Goal: Task Accomplishment & Management: Use online tool/utility

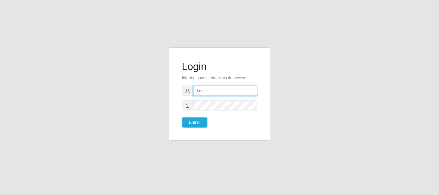
click at [224, 91] on input "text" at bounding box center [225, 91] width 64 height 10
type input "[EMAIL_ADDRESS][DOMAIN_NAME]"
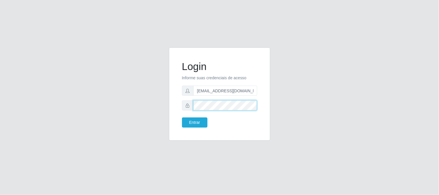
click at [182, 117] on button "Entrar" at bounding box center [194, 122] width 25 height 10
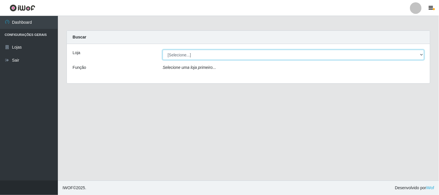
click at [422, 52] on select "[Selecione...] Queiroz Atacadão - [GEOGRAPHIC_DATA]" at bounding box center [293, 55] width 261 height 10
select select "464"
click at [163, 50] on select "[Selecione...] Queiroz Atacadão - [GEOGRAPHIC_DATA]" at bounding box center [293, 55] width 261 height 10
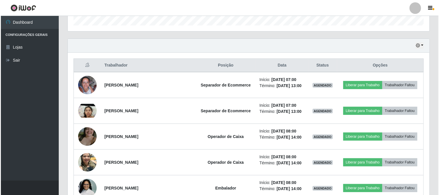
scroll to position [193, 0]
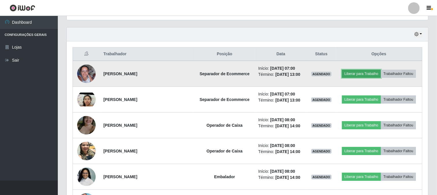
click at [352, 72] on button "Liberar para Trabalho" at bounding box center [361, 74] width 39 height 8
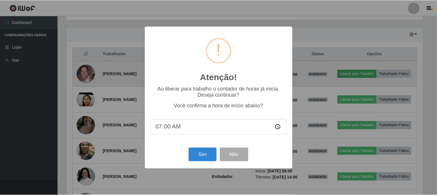
scroll to position [120, 358]
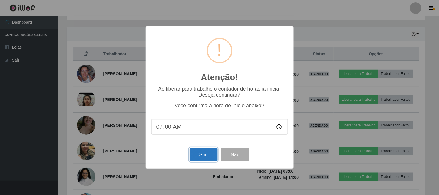
click at [210, 155] on button "Sim" at bounding box center [203, 155] width 28 height 14
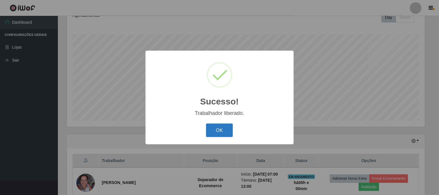
click at [222, 132] on button "OK" at bounding box center [219, 131] width 27 height 14
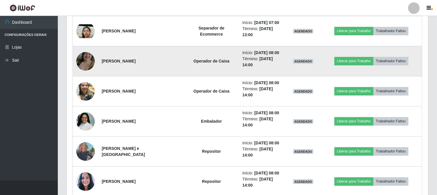
scroll to position [279, 0]
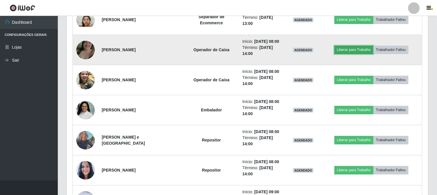
click at [358, 48] on button "Liberar para Trabalho" at bounding box center [354, 50] width 39 height 8
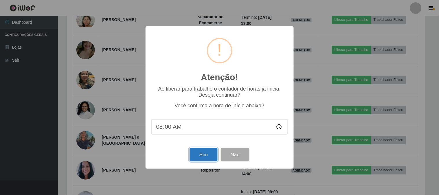
click at [206, 157] on button "Sim" at bounding box center [203, 155] width 28 height 14
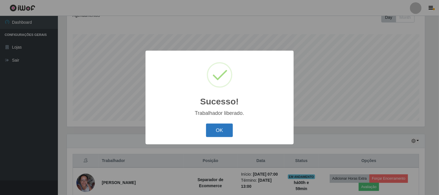
click at [216, 134] on button "OK" at bounding box center [219, 131] width 27 height 14
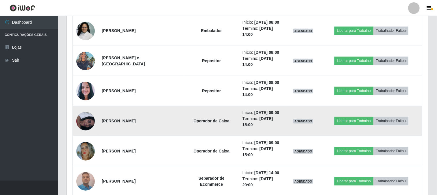
scroll to position [375, 0]
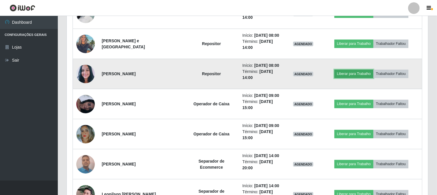
click at [354, 70] on button "Liberar para Trabalho" at bounding box center [354, 74] width 39 height 8
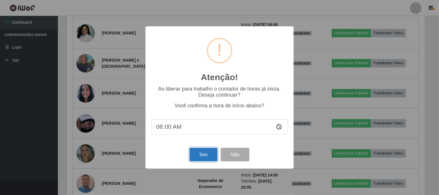
click at [192, 156] on button "Sim" at bounding box center [203, 155] width 28 height 14
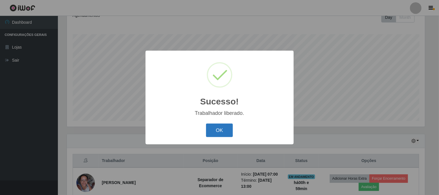
click at [211, 131] on button "OK" at bounding box center [219, 131] width 27 height 14
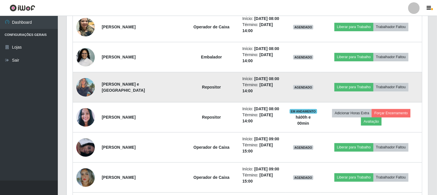
scroll to position [343, 0]
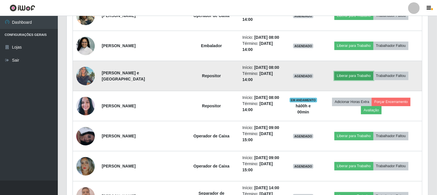
click at [356, 75] on button "Liberar para Trabalho" at bounding box center [354, 76] width 39 height 8
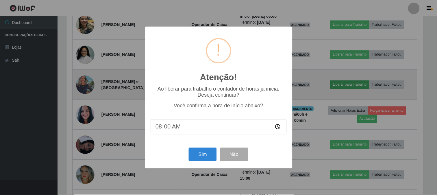
scroll to position [120, 358]
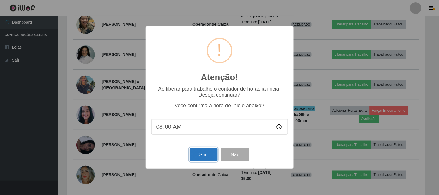
click at [205, 158] on button "Sim" at bounding box center [203, 155] width 28 height 14
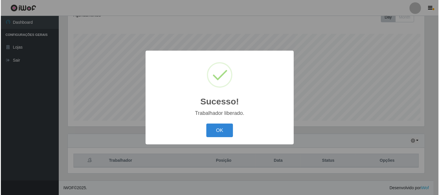
scroll to position [0, 0]
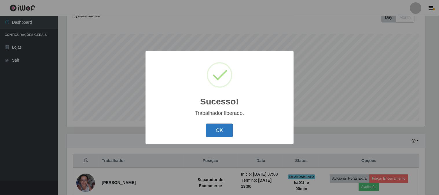
click at [224, 127] on button "OK" at bounding box center [219, 131] width 27 height 14
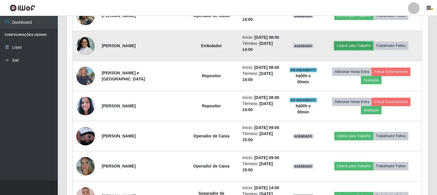
click at [343, 46] on button "Liberar para Trabalho" at bounding box center [354, 46] width 39 height 8
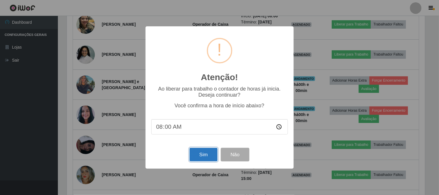
click at [203, 156] on button "Sim" at bounding box center [203, 155] width 28 height 14
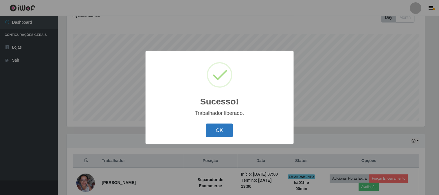
click at [213, 130] on button "OK" at bounding box center [219, 131] width 27 height 14
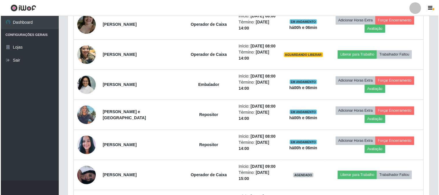
scroll to position [311, 0]
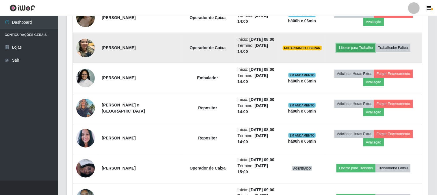
click at [350, 48] on button "Liberar para Trabalho" at bounding box center [356, 48] width 39 height 8
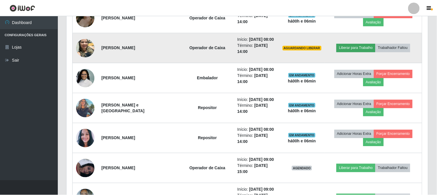
scroll to position [120, 358]
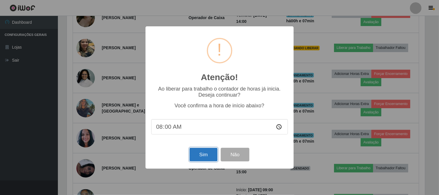
click at [205, 153] on button "Sim" at bounding box center [203, 155] width 28 height 14
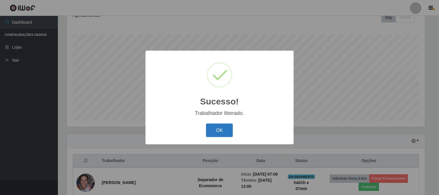
click at [216, 124] on button "OK" at bounding box center [219, 131] width 27 height 14
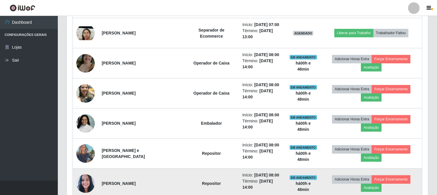
scroll to position [270, 0]
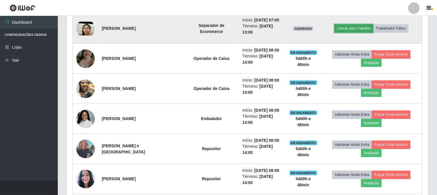
click at [363, 28] on button "Liberar para Trabalho" at bounding box center [354, 28] width 39 height 8
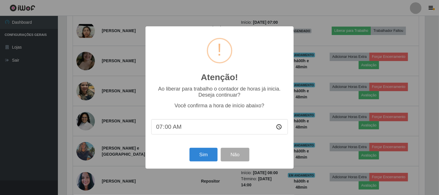
click at [168, 128] on input "07:00" at bounding box center [219, 126] width 137 height 15
type input "07:30"
click at [196, 154] on button "Sim" at bounding box center [203, 155] width 28 height 14
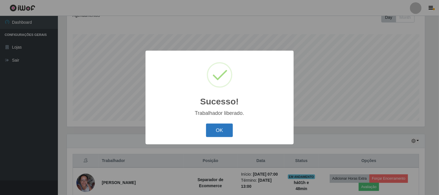
click at [227, 129] on button "OK" at bounding box center [219, 131] width 27 height 14
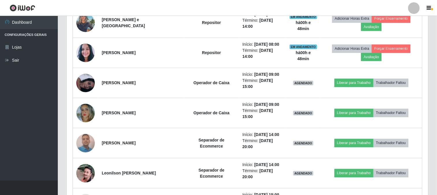
scroll to position [407, 0]
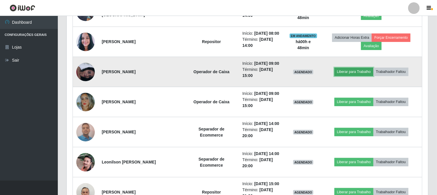
click at [352, 72] on button "Liberar para Trabalho" at bounding box center [354, 72] width 39 height 8
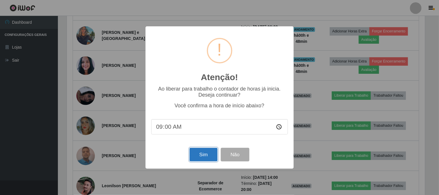
click at [204, 159] on button "Sim" at bounding box center [203, 155] width 28 height 14
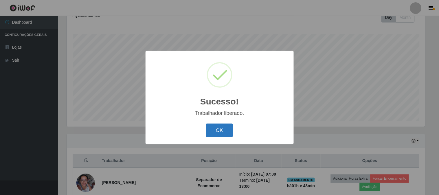
click at [215, 129] on button "OK" at bounding box center [219, 131] width 27 height 14
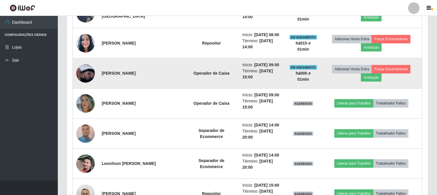
scroll to position [407, 0]
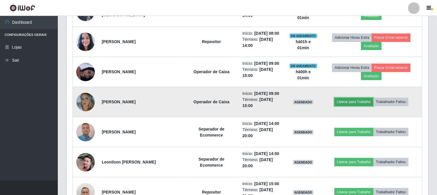
click at [346, 102] on button "Liberar para Trabalho" at bounding box center [354, 102] width 39 height 8
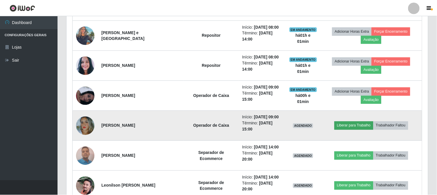
scroll to position [120, 358]
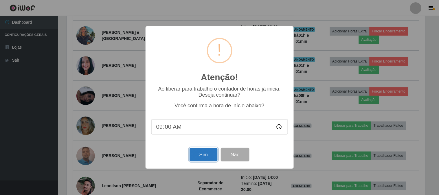
click at [206, 158] on button "Sim" at bounding box center [203, 155] width 28 height 14
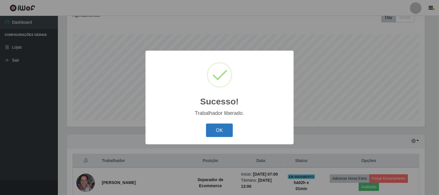
click at [212, 134] on button "OK" at bounding box center [219, 131] width 27 height 14
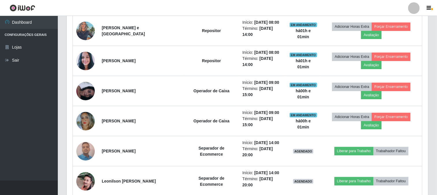
scroll to position [407, 0]
